Goal: Register for event/course

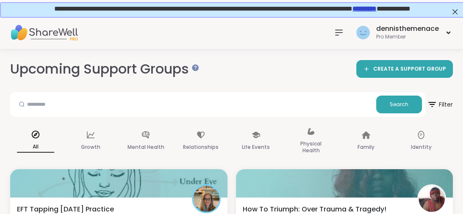
click at [260, 73] on div "Upcoming Support Groups CREATE A SUPPORT GROUP" at bounding box center [231, 69] width 443 height 19
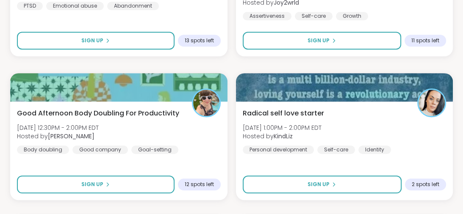
scroll to position [529, 0]
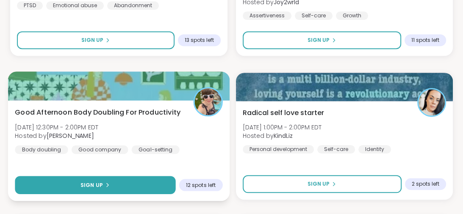
click at [111, 190] on button "Sign Up" at bounding box center [95, 185] width 161 height 18
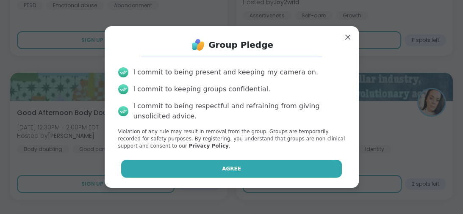
click at [228, 172] on span "Agree" at bounding box center [231, 169] width 19 height 8
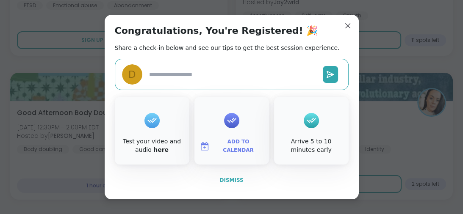
click at [231, 178] on span "Dismiss" at bounding box center [231, 181] width 24 height 6
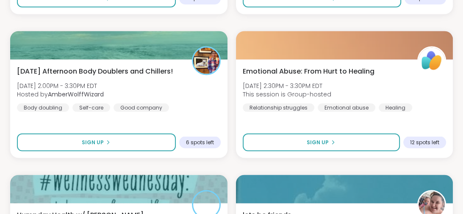
scroll to position [1166, 0]
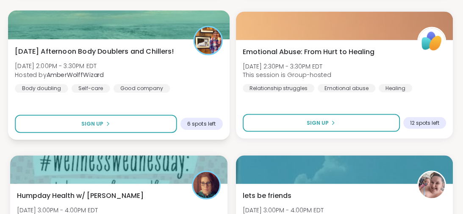
click at [89, 90] on div "Wednesday Afternoon Body Doublers and Chillers! Wed, Sep 10 | 2:00PM - 3:30PM E…" at bounding box center [119, 69] width 208 height 47
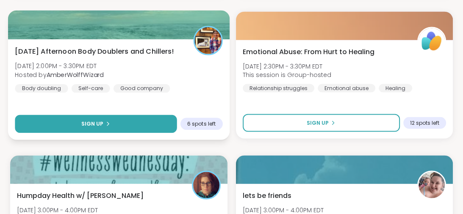
click at [96, 122] on span "Sign Up" at bounding box center [92, 124] width 22 height 8
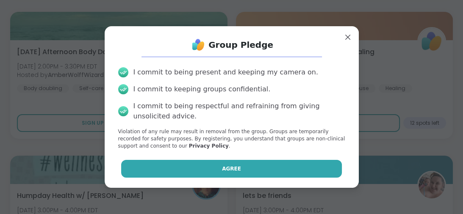
click at [237, 168] on span "Agree" at bounding box center [231, 169] width 19 height 8
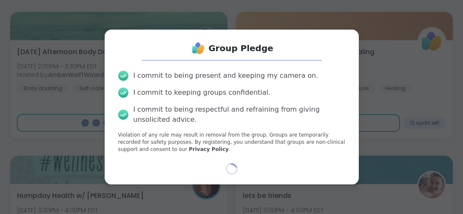
click at [237, 168] on icon at bounding box center [231, 168] width 11 height 11
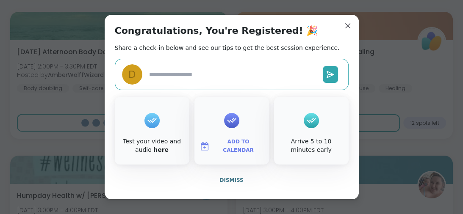
click at [237, 168] on div "Congratulations, You're Registered! 🎉 Share a check-in below and see our tips t…" at bounding box center [232, 107] width 254 height 185
click at [235, 179] on span "Dismiss" at bounding box center [231, 181] width 24 height 6
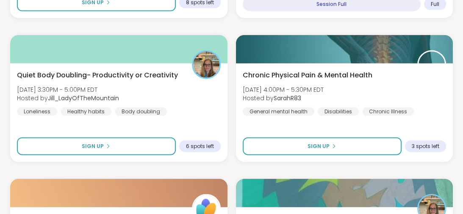
scroll to position [1437, 0]
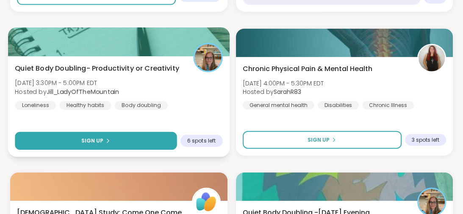
click at [90, 142] on span "Sign Up" at bounding box center [92, 141] width 22 height 8
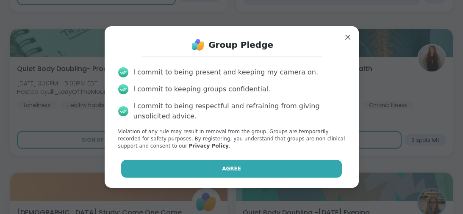
click at [232, 166] on span "Agree" at bounding box center [231, 169] width 19 height 8
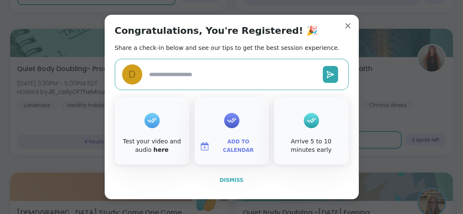
click at [235, 178] on span "Dismiss" at bounding box center [231, 181] width 24 height 6
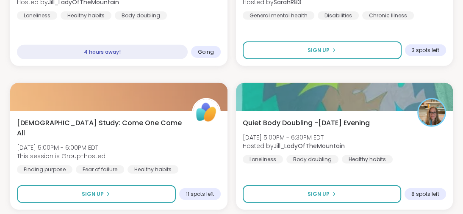
scroll to position [1546, 0]
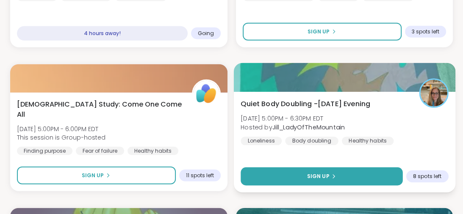
click at [325, 180] on button "Sign Up" at bounding box center [322, 177] width 162 height 18
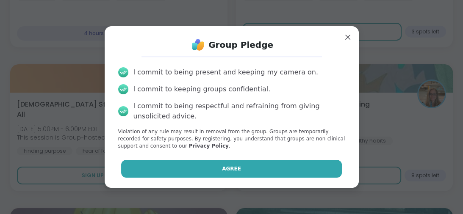
click at [259, 167] on button "Agree" at bounding box center [231, 169] width 221 height 18
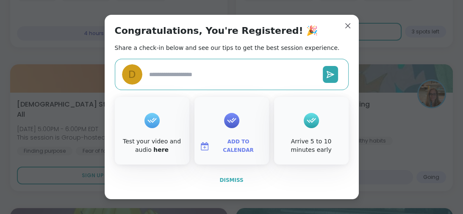
click at [231, 179] on span "Dismiss" at bounding box center [231, 181] width 24 height 6
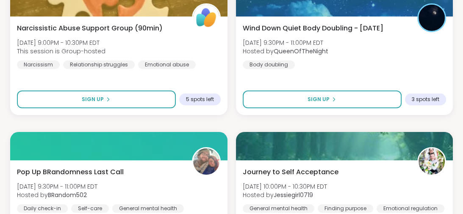
scroll to position [2346, 0]
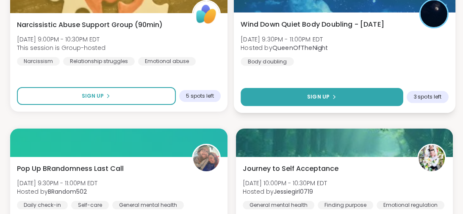
click at [318, 94] on span "Sign Up" at bounding box center [318, 97] width 22 height 8
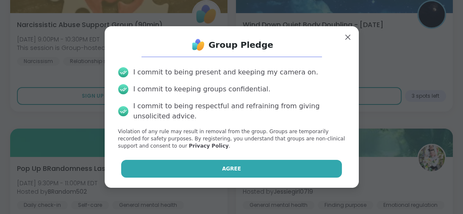
click at [236, 165] on span "Agree" at bounding box center [231, 169] width 19 height 8
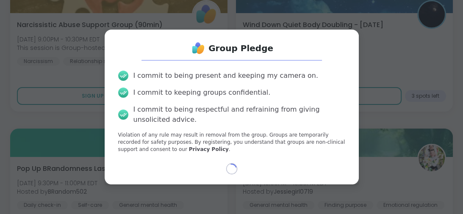
click at [237, 164] on div "Loading..." at bounding box center [231, 169] width 241 height 11
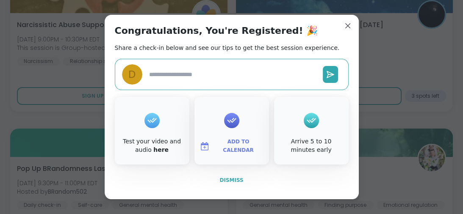
type textarea "*"
click at [234, 181] on span "Dismiss" at bounding box center [231, 181] width 24 height 6
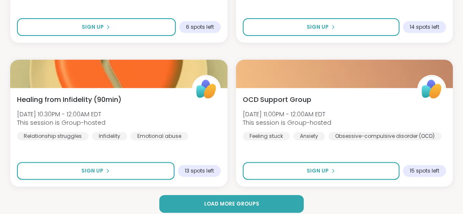
scroll to position [2565, 0]
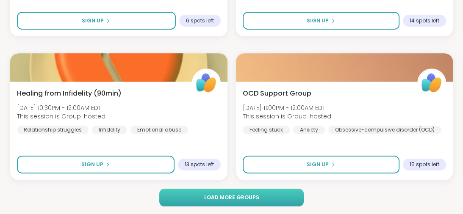
click at [227, 201] on button "Load more groups" at bounding box center [231, 198] width 144 height 18
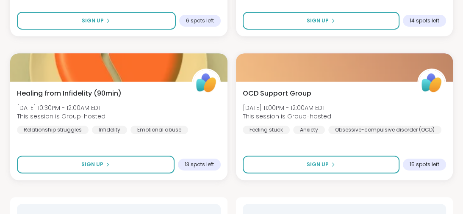
click at [17, 204] on div at bounding box center [17, 204] width 0 height 0
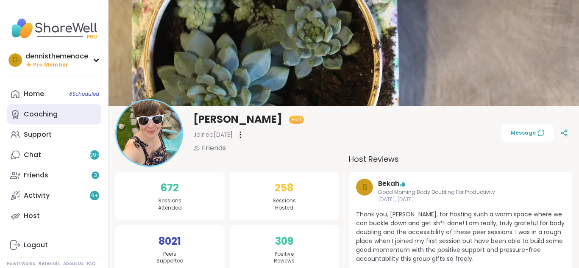
click at [73, 106] on link "Coaching" at bounding box center [54, 114] width 94 height 20
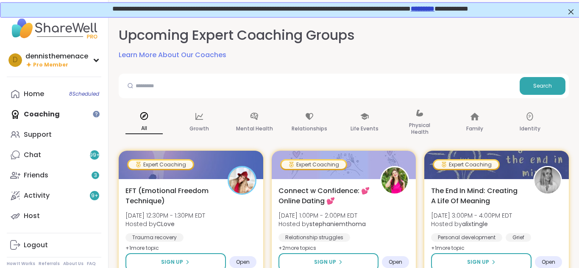
click at [433, 8] on link "*********" at bounding box center [422, 8] width 24 height 6
click at [397, 42] on div "Upcoming Expert Coaching Groups Learn More About Our Coaches" at bounding box center [344, 43] width 450 height 34
